Goal: Transaction & Acquisition: Purchase product/service

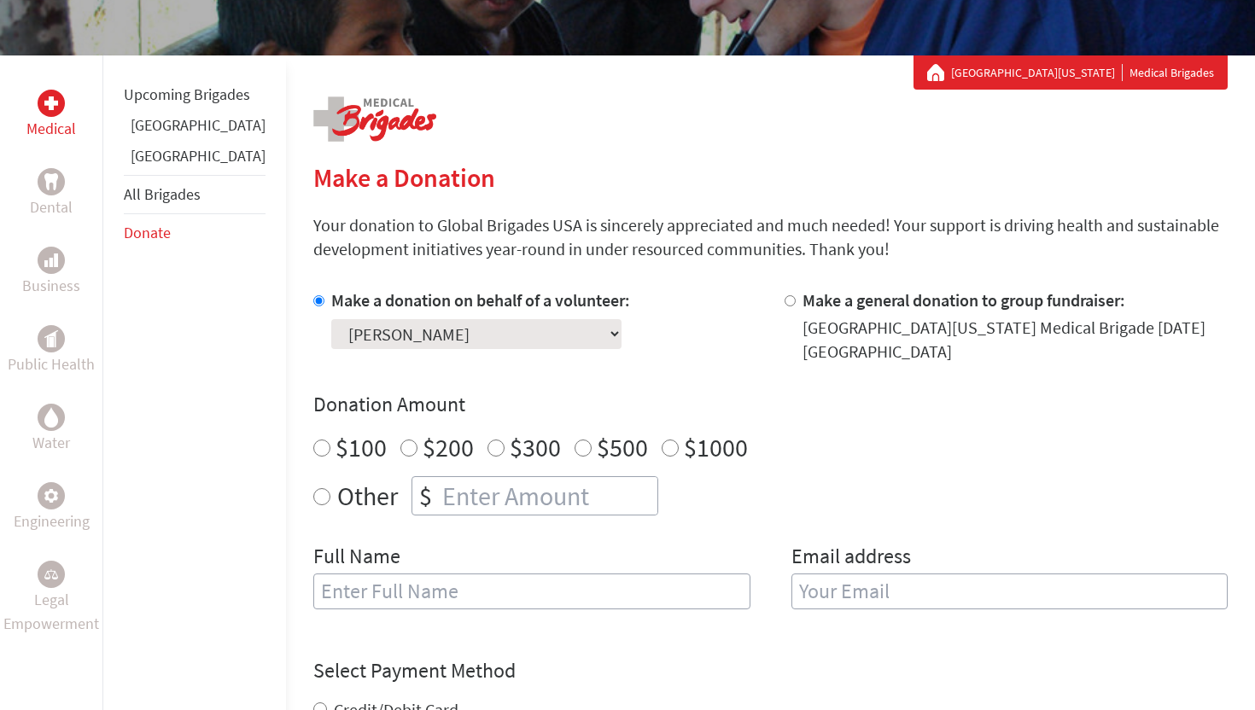
scroll to position [317, 0]
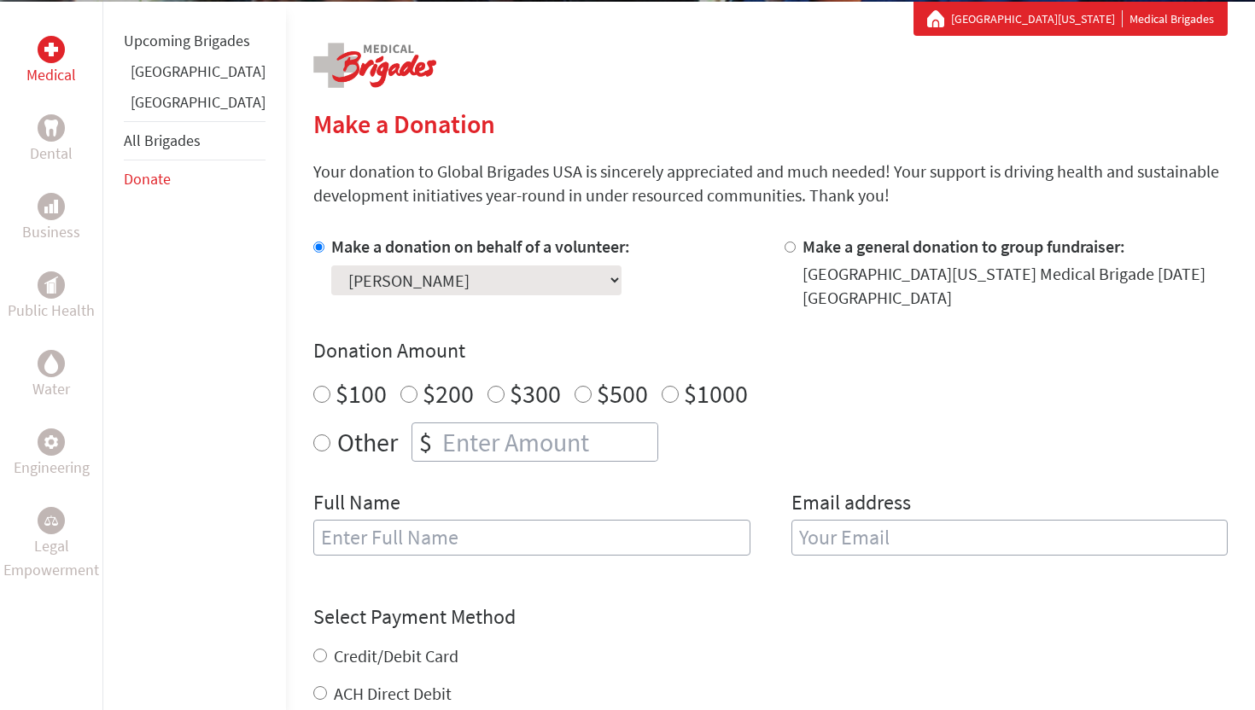
click at [575, 394] on input "$500" at bounding box center [583, 394] width 17 height 17
radio input "true"
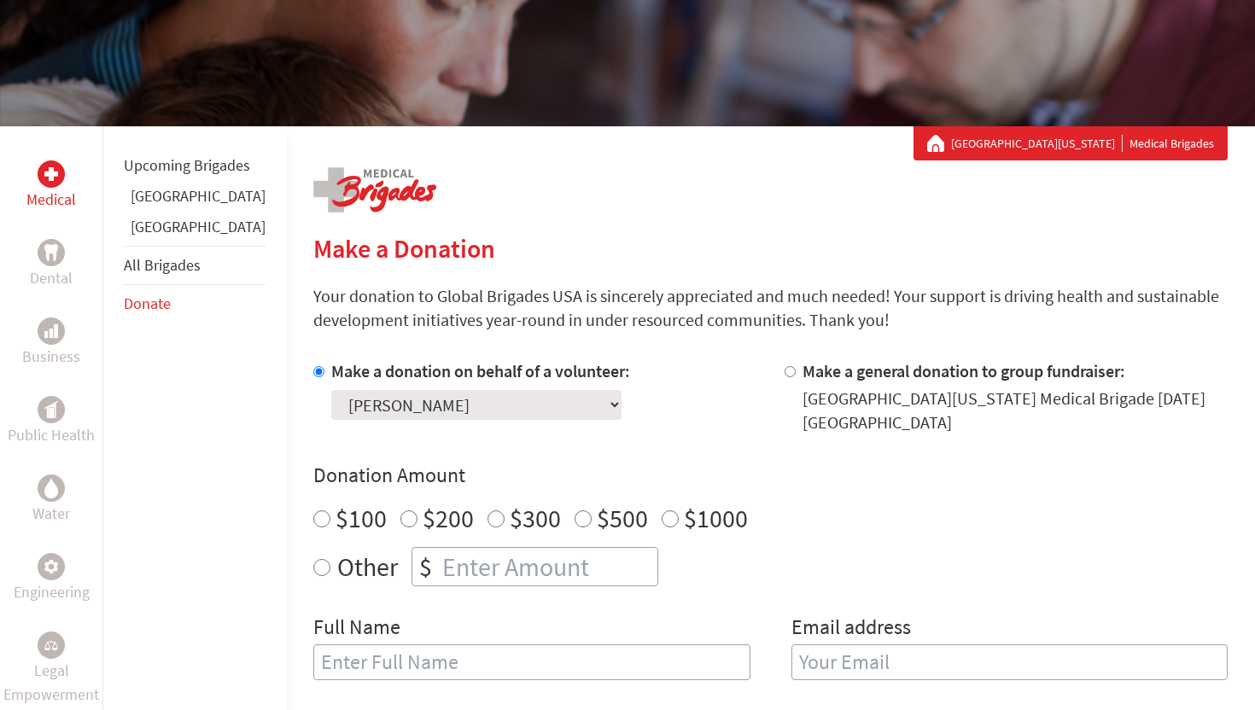
scroll to position [276, 0]
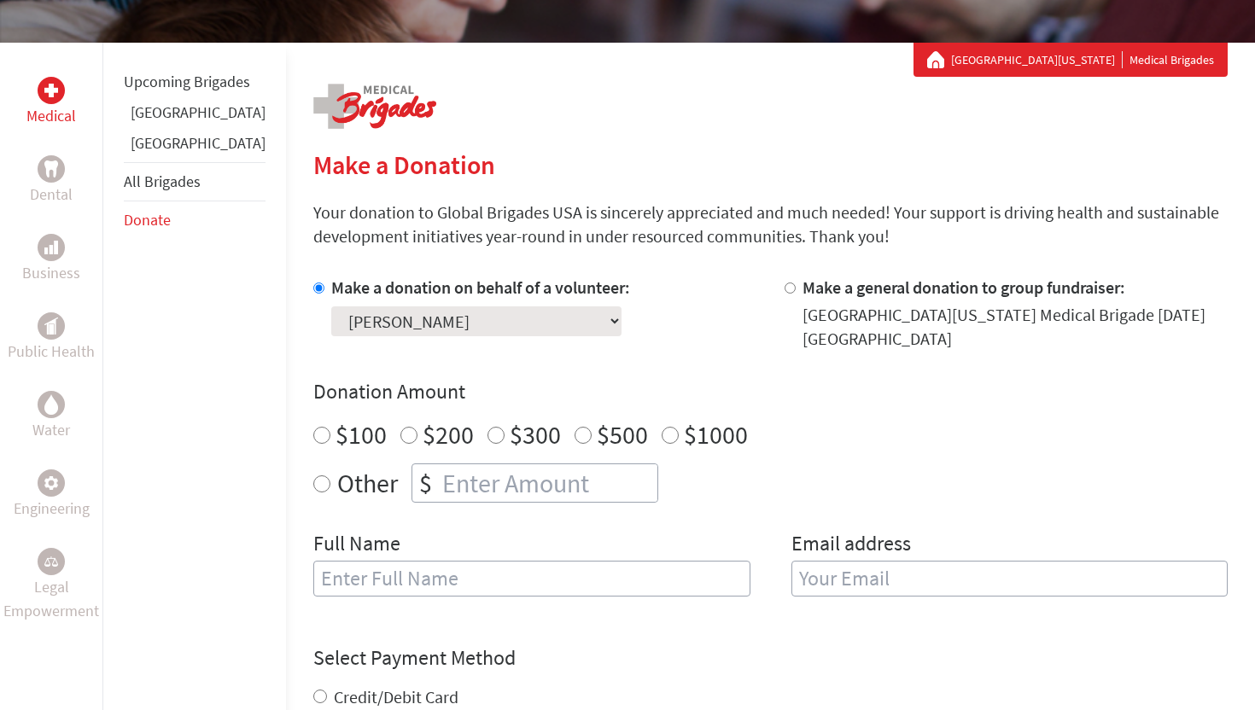
click at [575, 445] on div "$500" at bounding box center [611, 434] width 73 height 31
click at [575, 434] on input "$500" at bounding box center [583, 435] width 17 height 17
radio input "true"
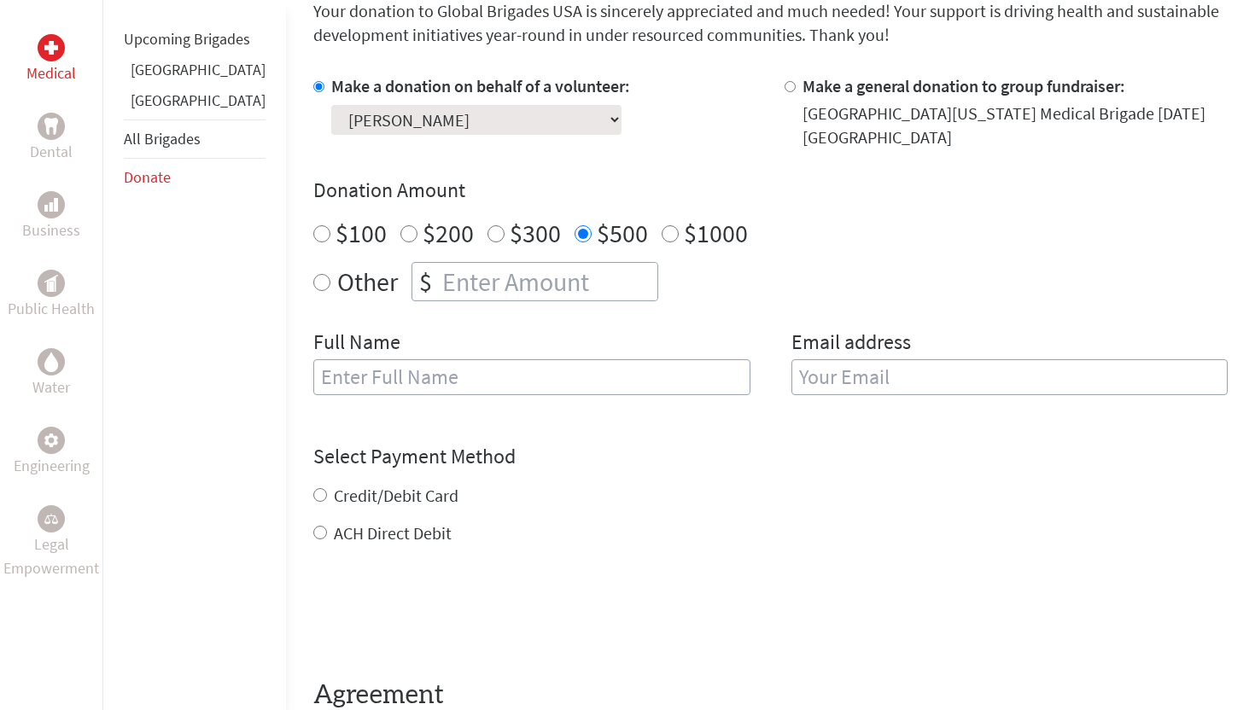
scroll to position [478, 0]
click at [483, 394] on input "text" at bounding box center [531, 377] width 437 height 36
type input "[PERSON_NAME]"
click at [870, 388] on input "email" at bounding box center [1009, 377] width 437 height 36
type input "[EMAIL_ADDRESS][DOMAIN_NAME]"
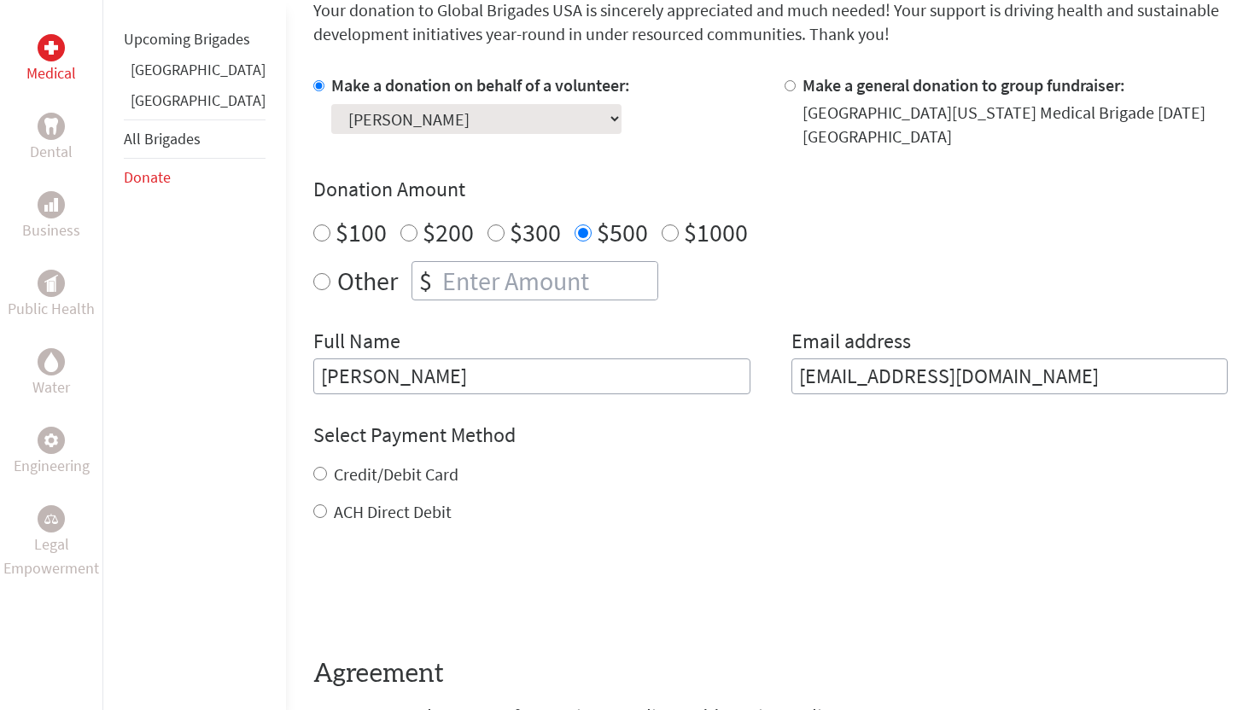
click at [313, 493] on div "Credit/Debit Card ACH Direct Debit" at bounding box center [770, 493] width 914 height 61
click at [313, 473] on input "Credit/Debit Card" at bounding box center [320, 474] width 14 height 14
radio input "true"
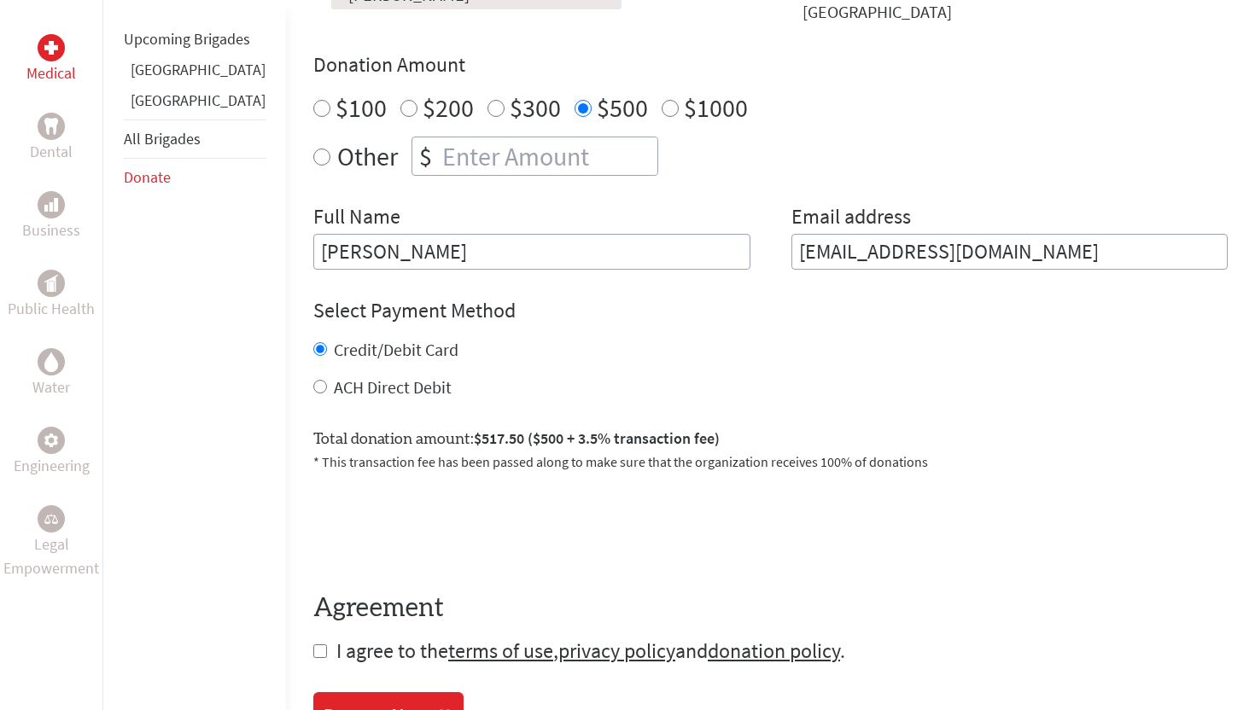
scroll to position [645, 0]
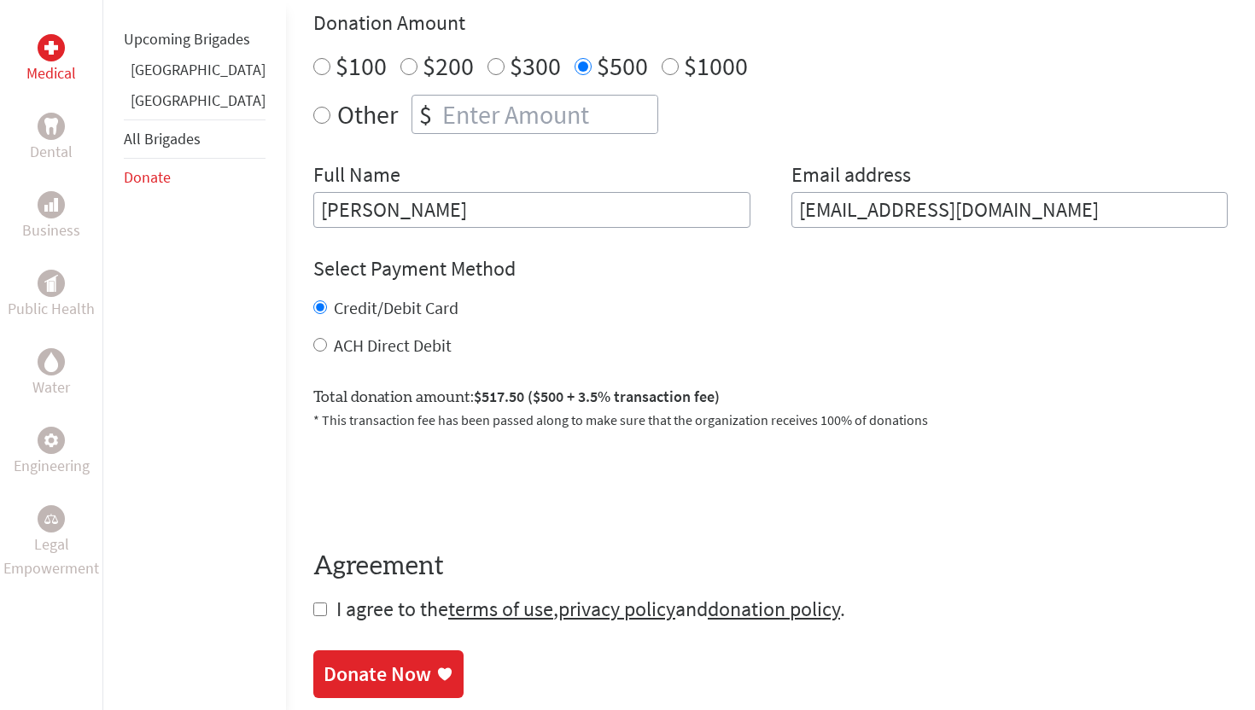
click at [313, 598] on form "Make a donation on behalf of a volunteer: Select a volunteer... [PERSON_NAME] […" at bounding box center [770, 265] width 914 height 716
click at [313, 610] on input "checkbox" at bounding box center [320, 610] width 14 height 14
checkbox input "true"
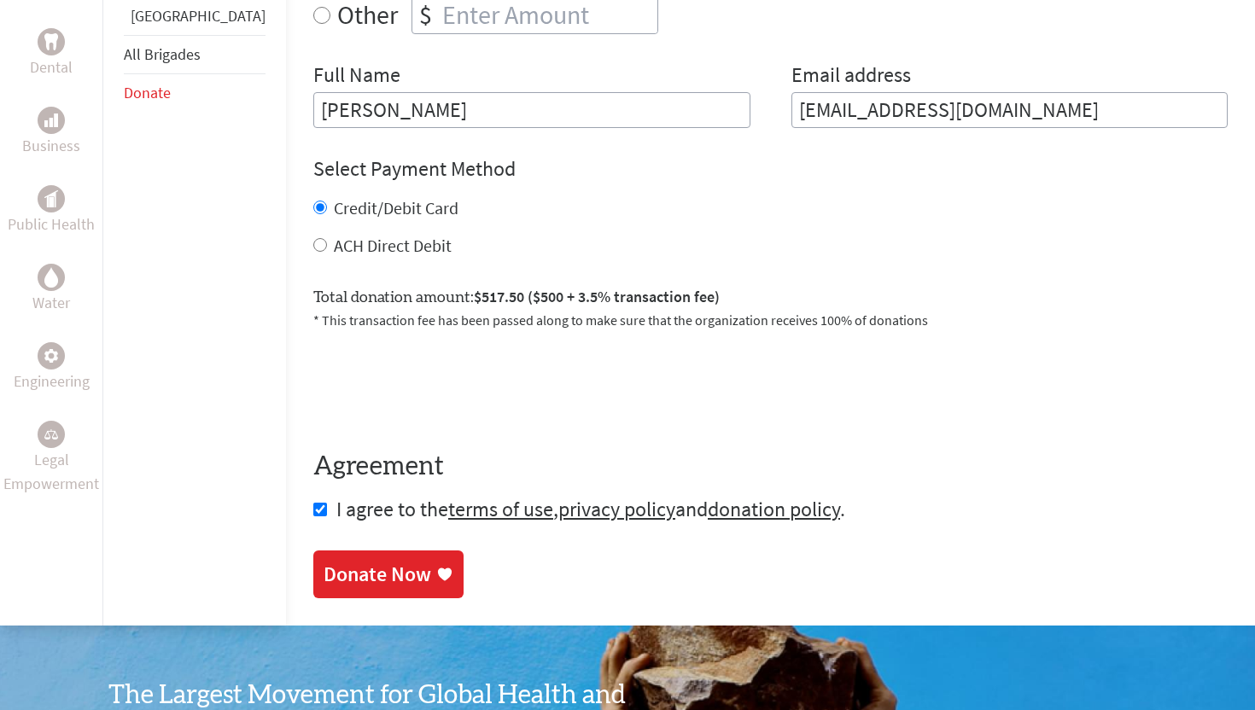
scroll to position [747, 0]
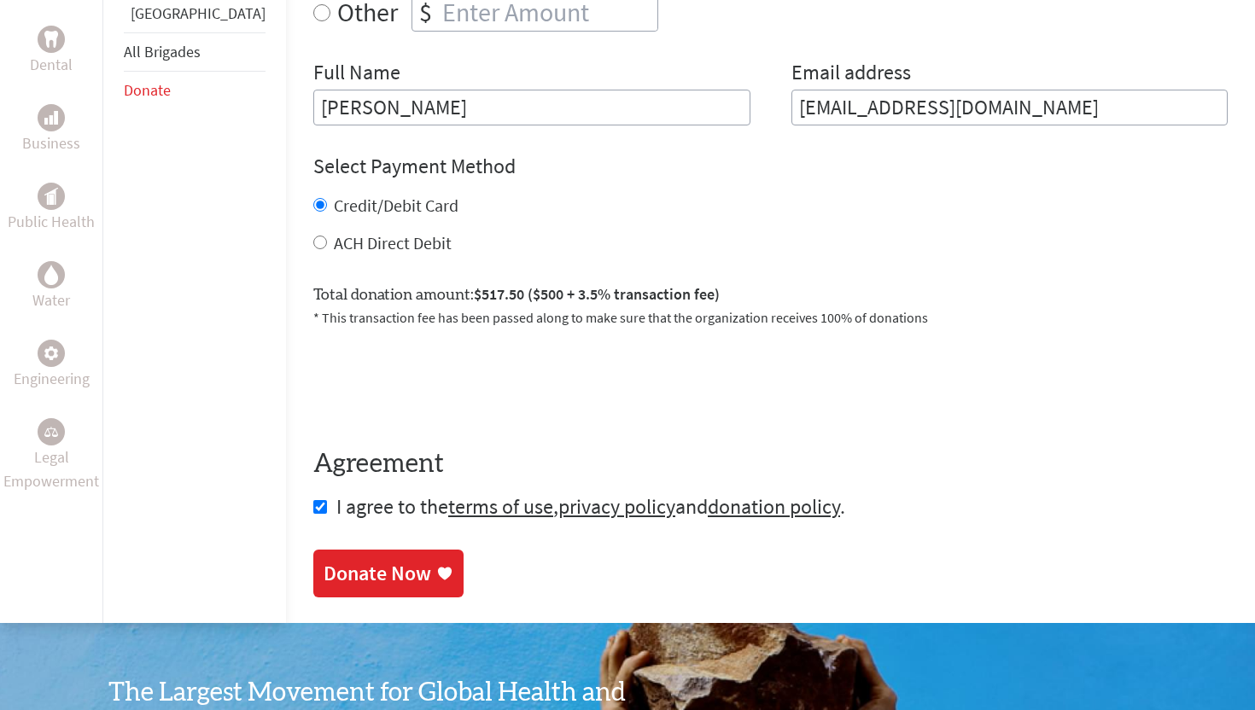
click at [363, 564] on div "Donate Now" at bounding box center [378, 573] width 108 height 27
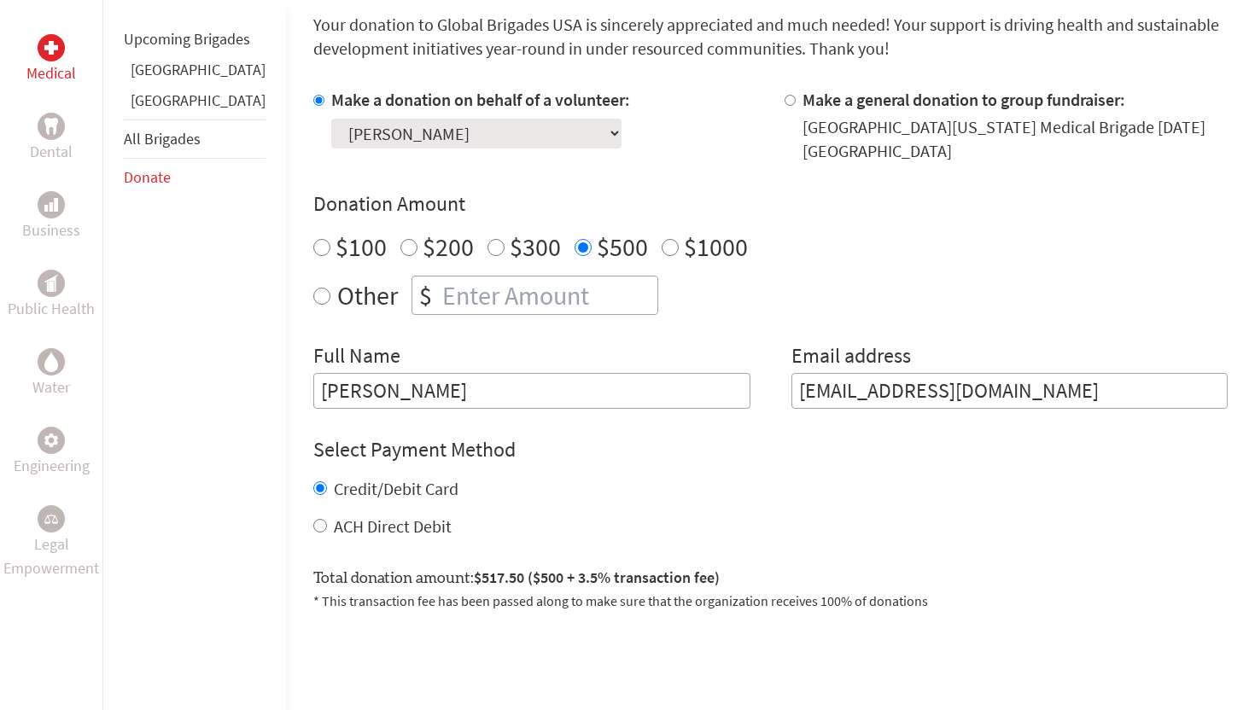
scroll to position [466, 0]
